Goal: Information Seeking & Learning: Learn about a topic

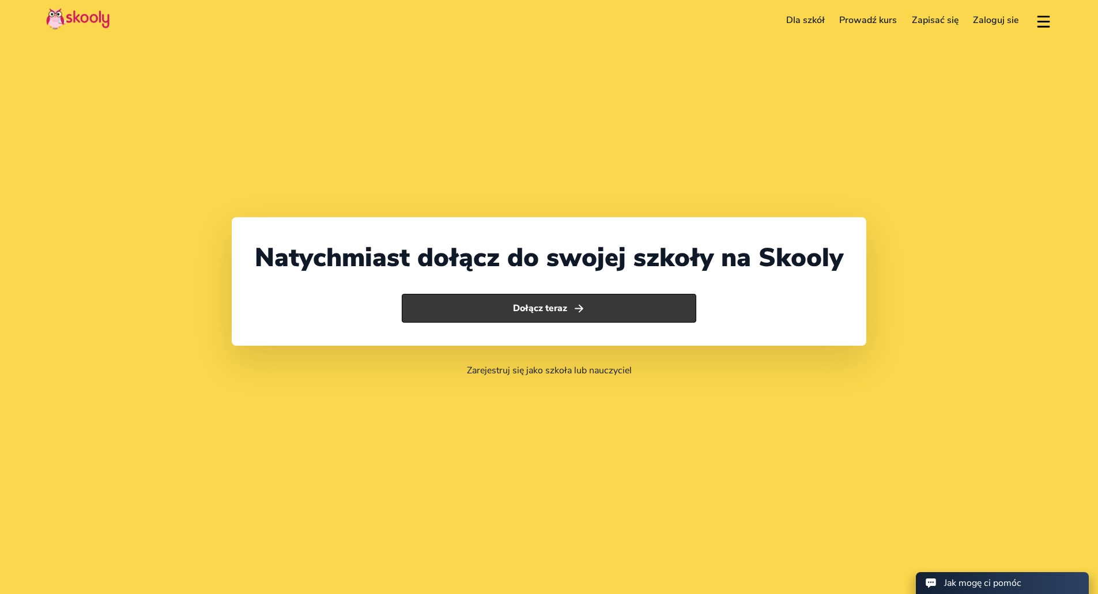
select select "48"
select select "[GEOGRAPHIC_DATA]"
select select "Europe/[GEOGRAPHIC_DATA]"
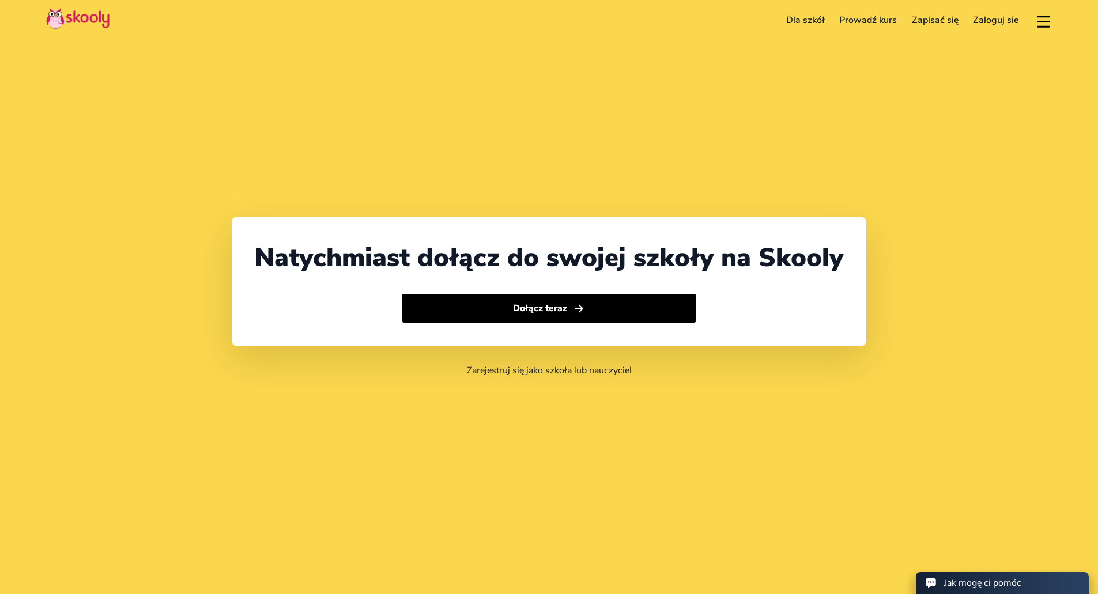
click at [819, 20] on link "Dla szkół" at bounding box center [806, 20] width 54 height 18
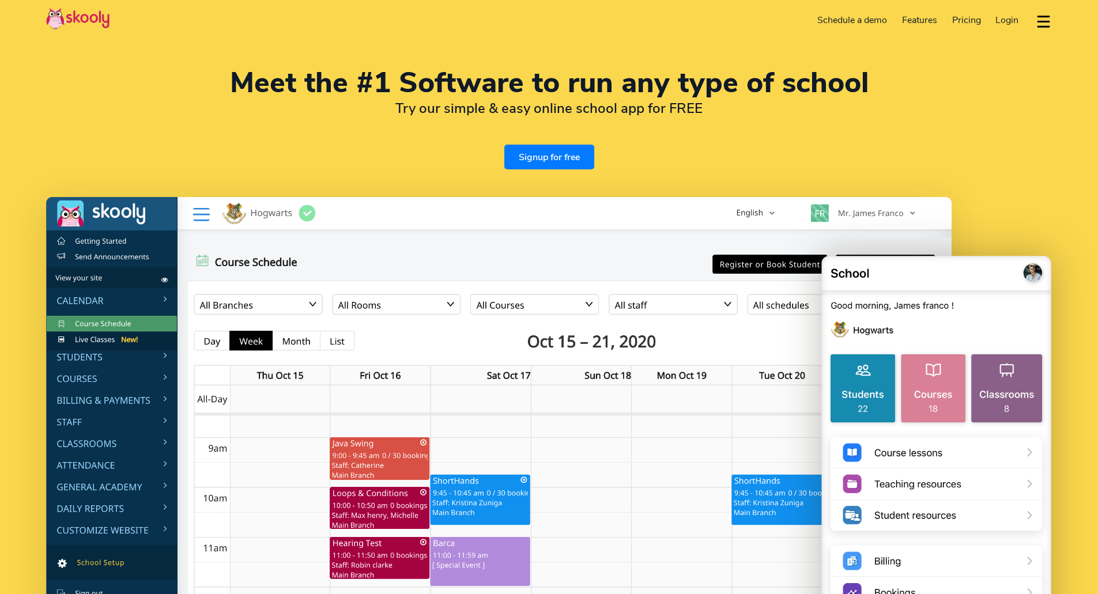
select select "en"
select select "48"
select select "[GEOGRAPHIC_DATA]"
select select "Europe/[GEOGRAPHIC_DATA]"
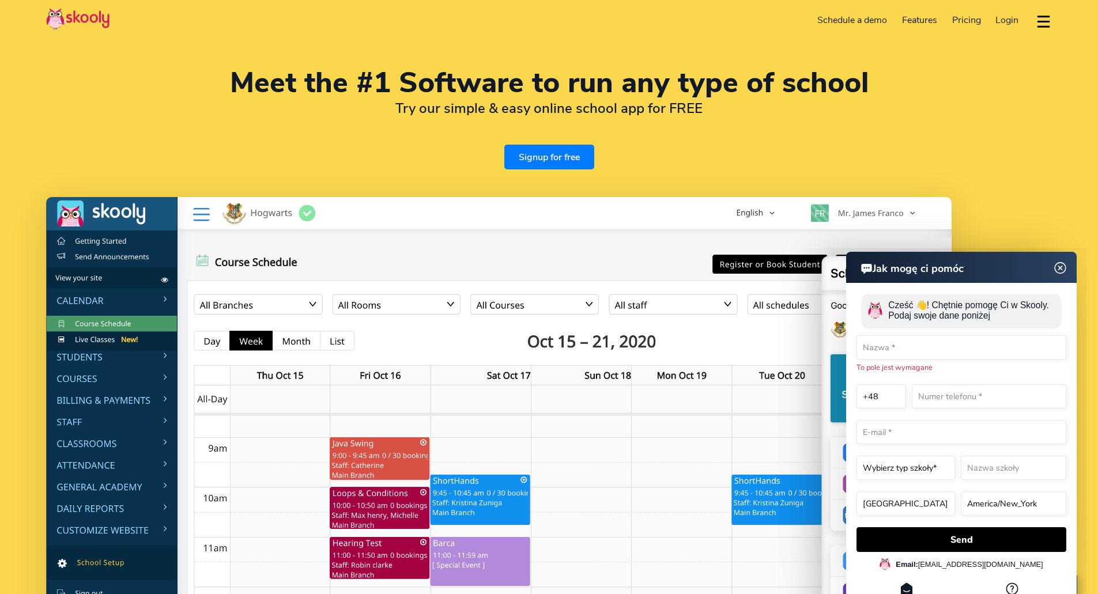
click at [977, 18] on span "Pricing" at bounding box center [967, 20] width 29 height 13
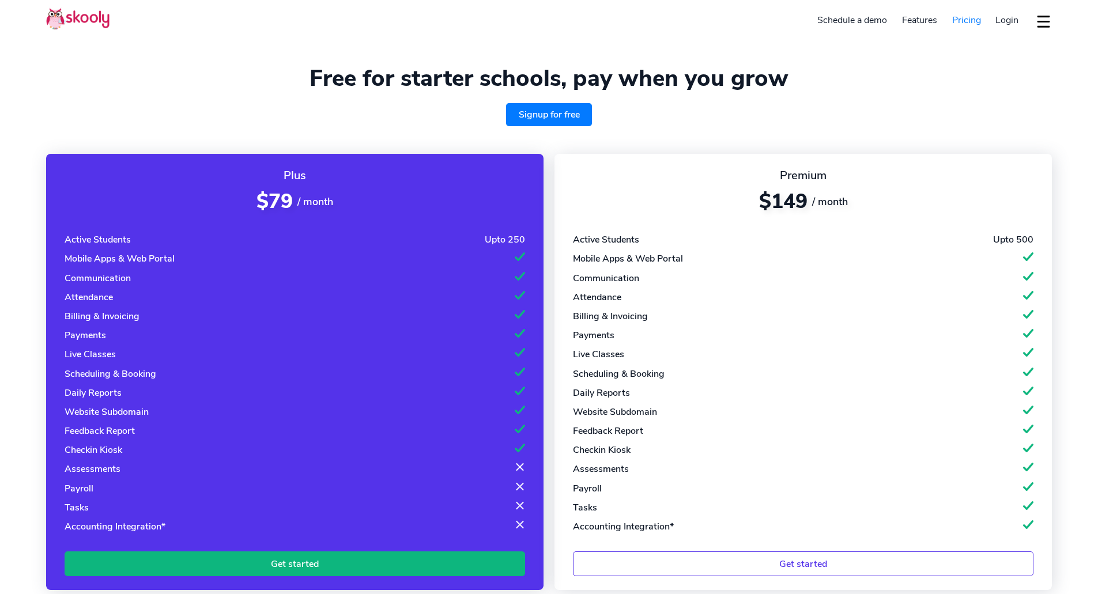
select select "en"
select select "48"
select select "[GEOGRAPHIC_DATA]"
select select "Europe/[GEOGRAPHIC_DATA]"
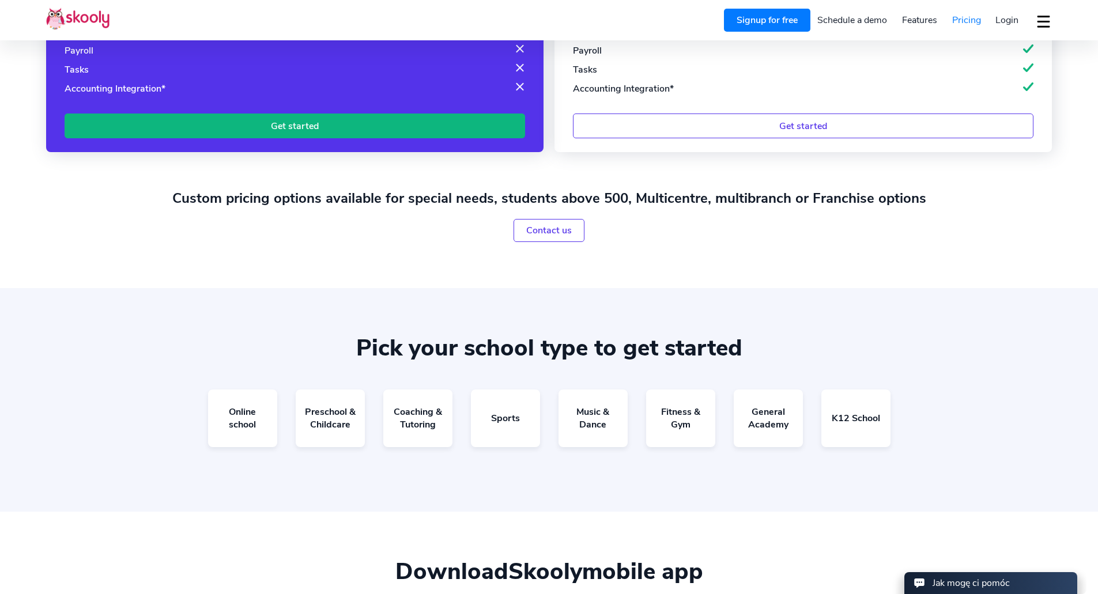
scroll to position [519, 0]
